Goal: Check status: Check status

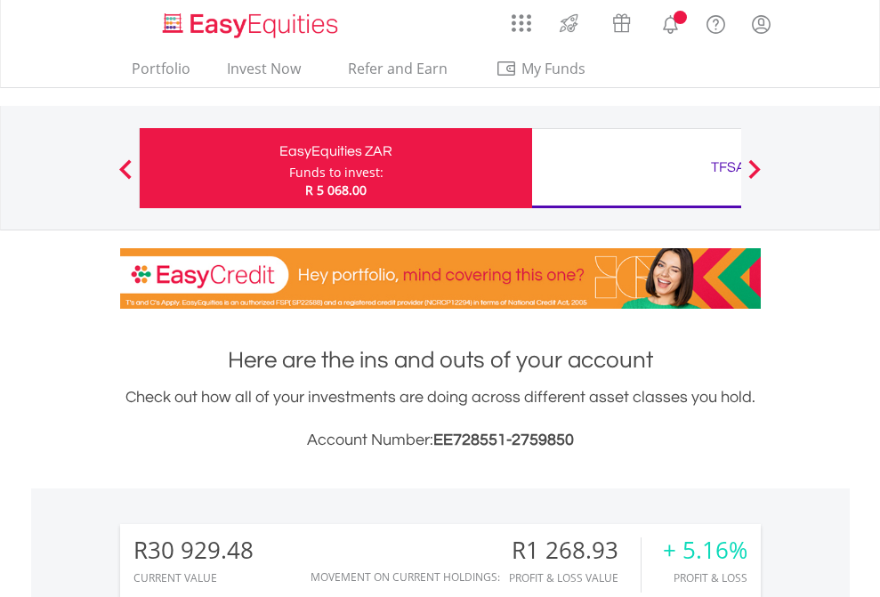
scroll to position [171, 279]
click at [289, 168] on div "Funds to invest:" at bounding box center [336, 173] width 94 height 18
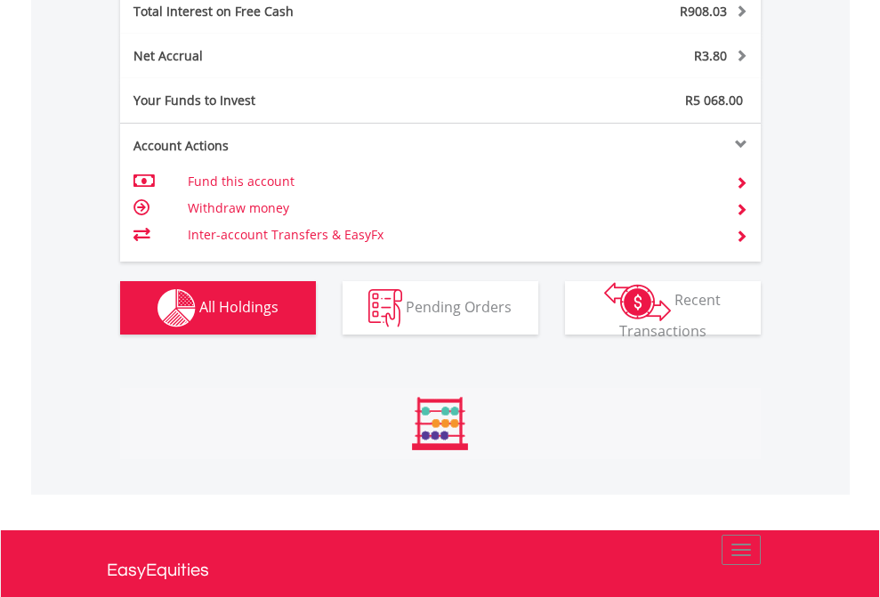
scroll to position [171, 279]
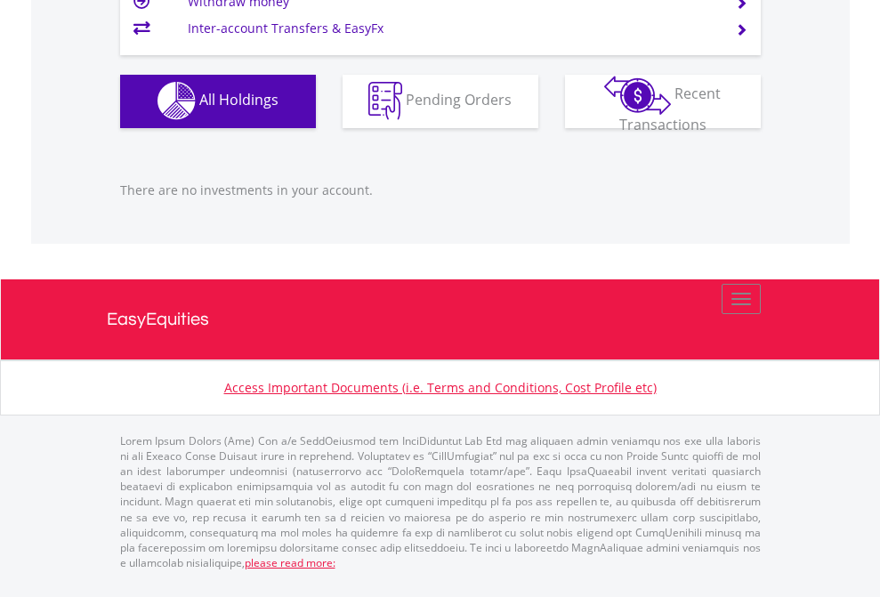
scroll to position [1762, 0]
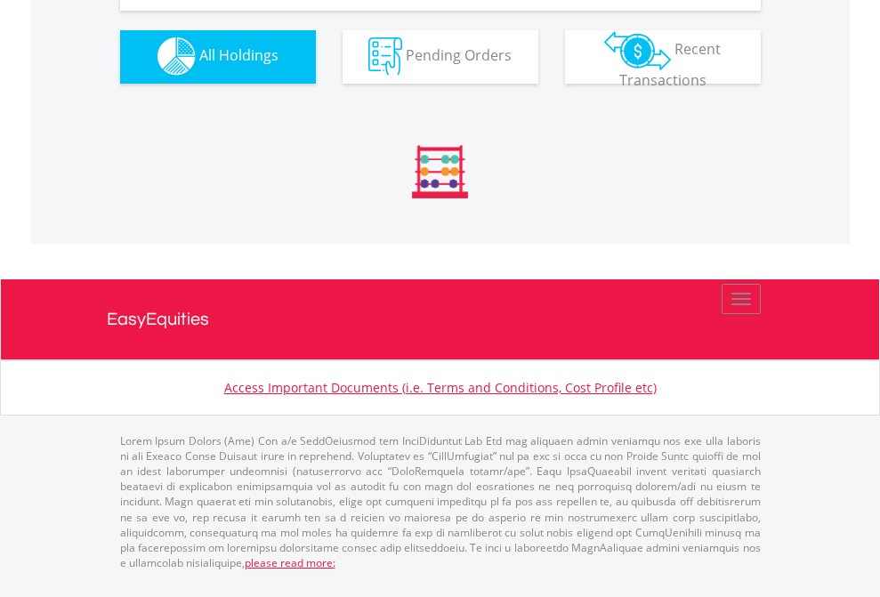
scroll to position [1762, 0]
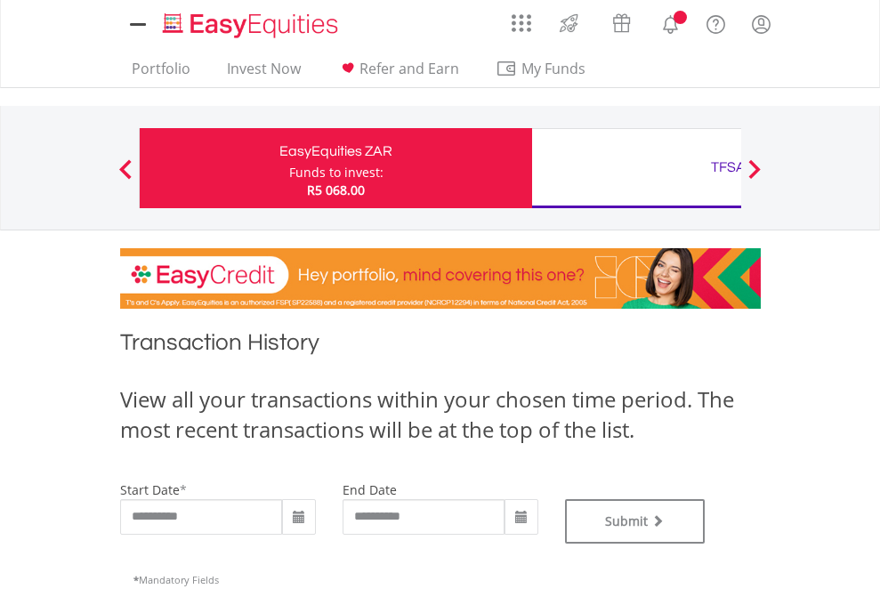
type input "**********"
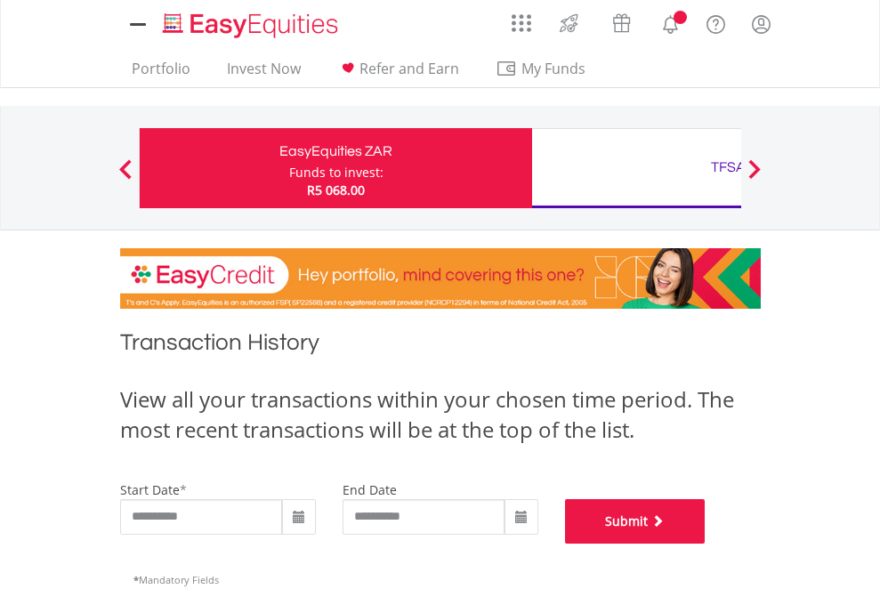
click at [706, 544] on button "Submit" at bounding box center [635, 521] width 141 height 44
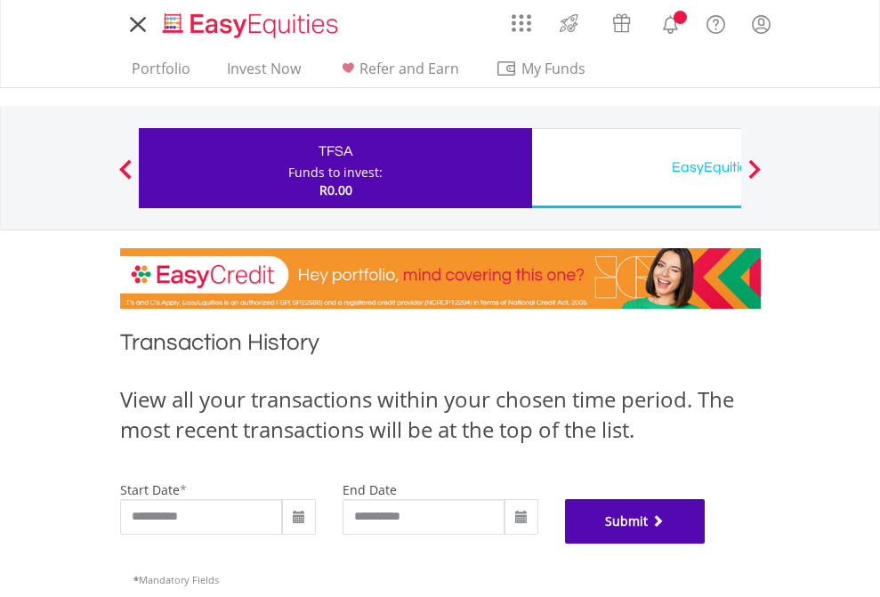
click at [706, 544] on button "Submit" at bounding box center [635, 521] width 141 height 44
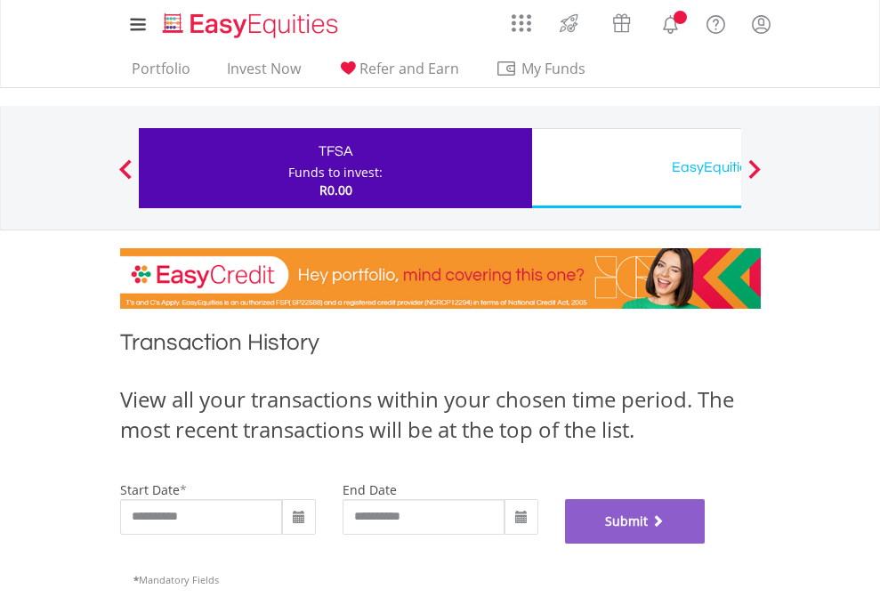
scroll to position [722, 0]
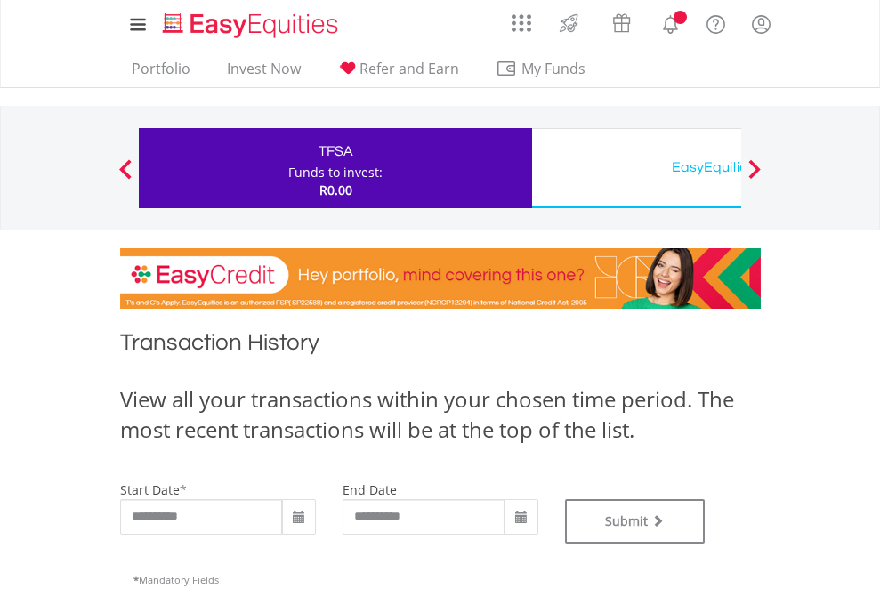
click at [636, 168] on div "EasyEquities USD" at bounding box center [728, 167] width 371 height 25
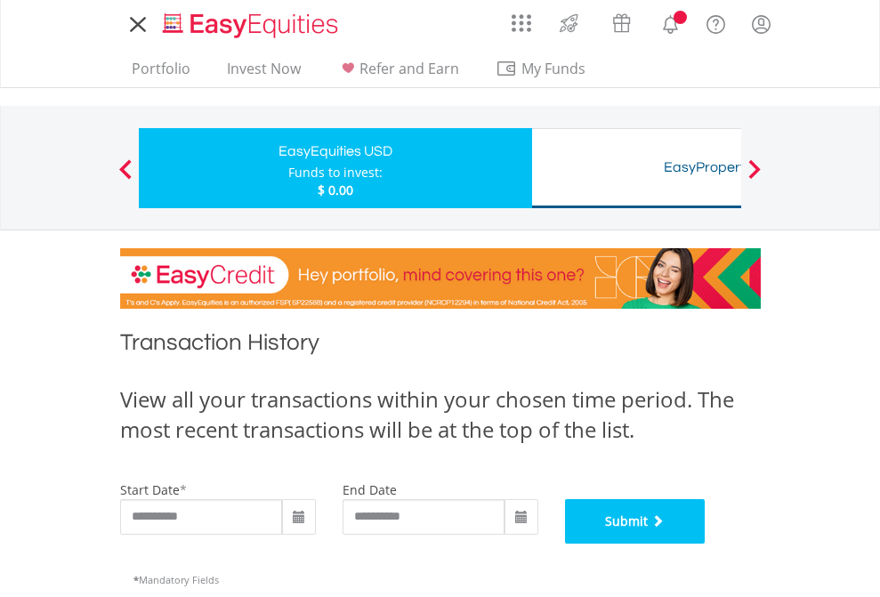
click at [706, 544] on button "Submit" at bounding box center [635, 521] width 141 height 44
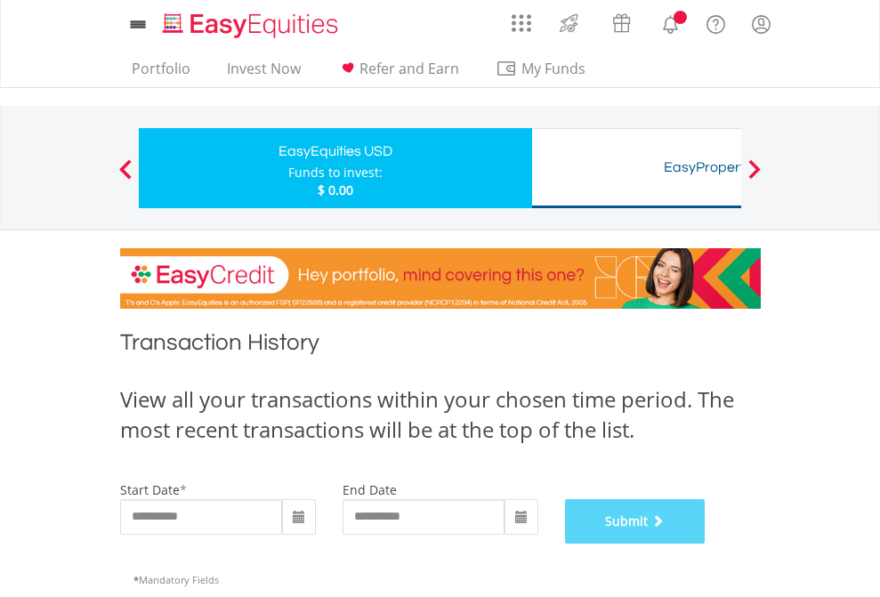
scroll to position [722, 0]
